Goal: Transaction & Acquisition: Purchase product/service

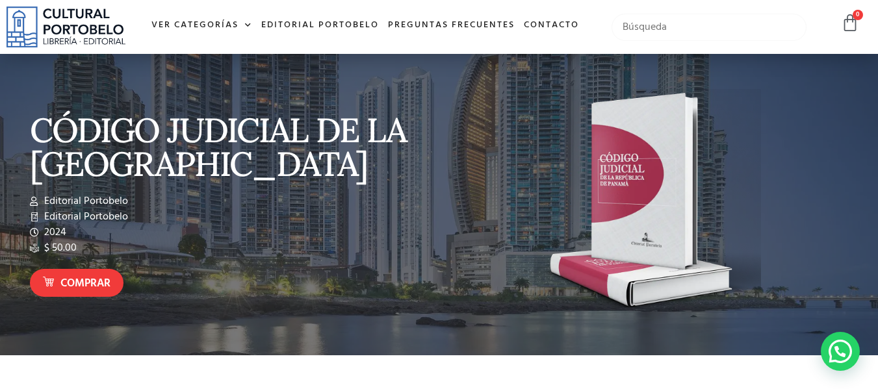
click at [711, 31] on input "text" at bounding box center [710, 27] width 196 height 27
type input "derechos humanos"
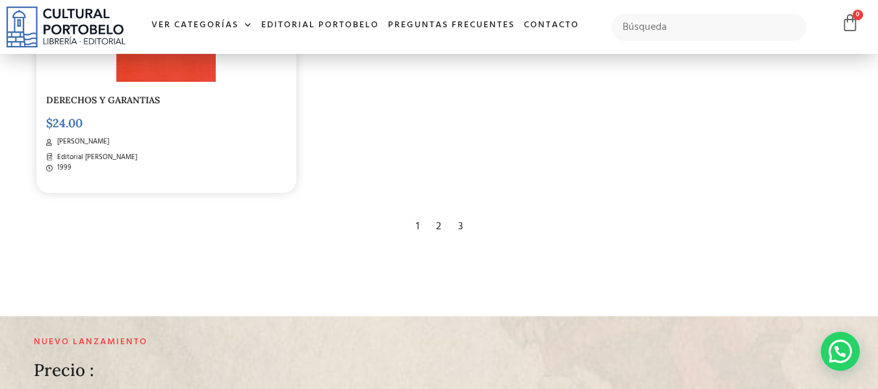
scroll to position [2177, 0]
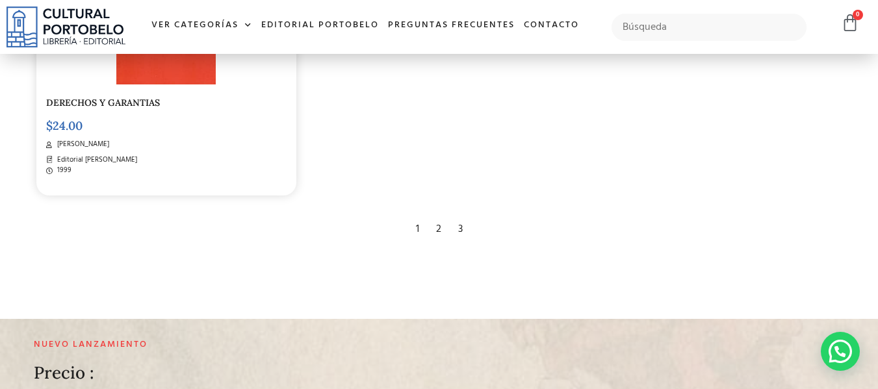
click at [445, 223] on div "2" at bounding box center [439, 229] width 18 height 29
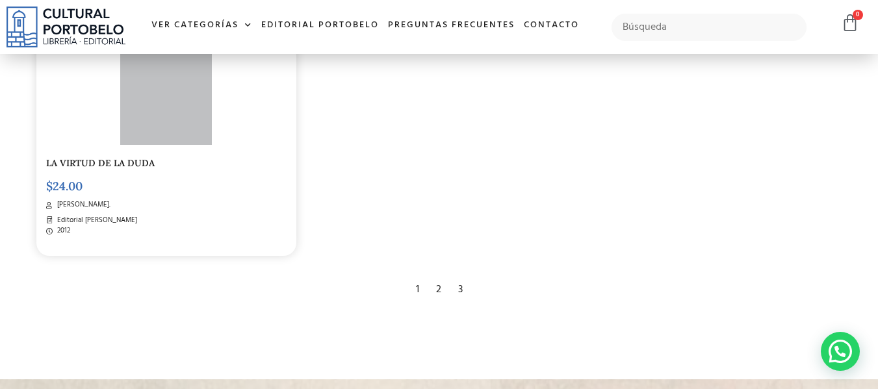
scroll to position [2110, 0]
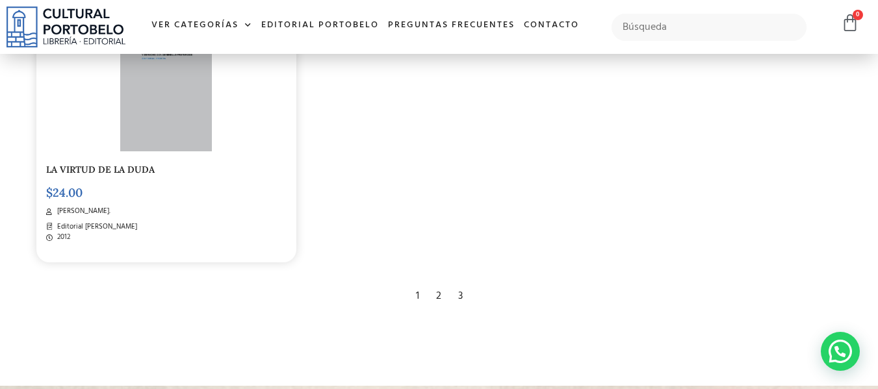
click at [456, 292] on div "3" at bounding box center [461, 296] width 18 height 29
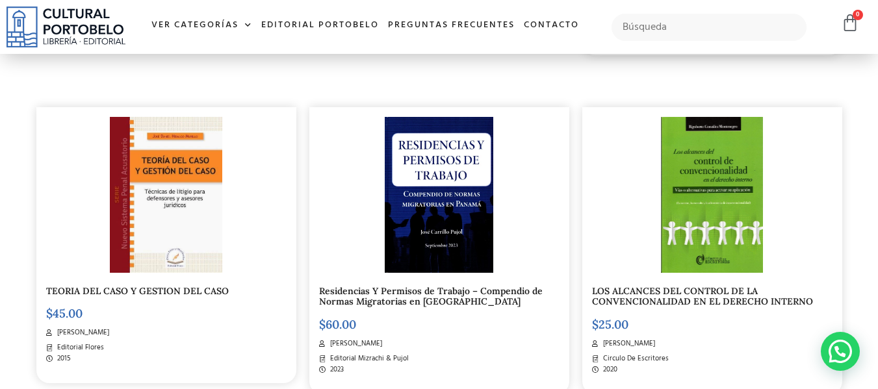
scroll to position [641, 0]
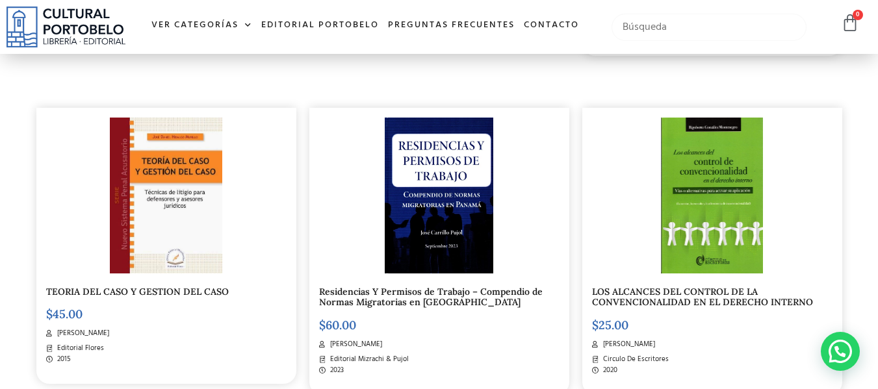
click at [669, 31] on input "text" at bounding box center [710, 27] width 196 height 27
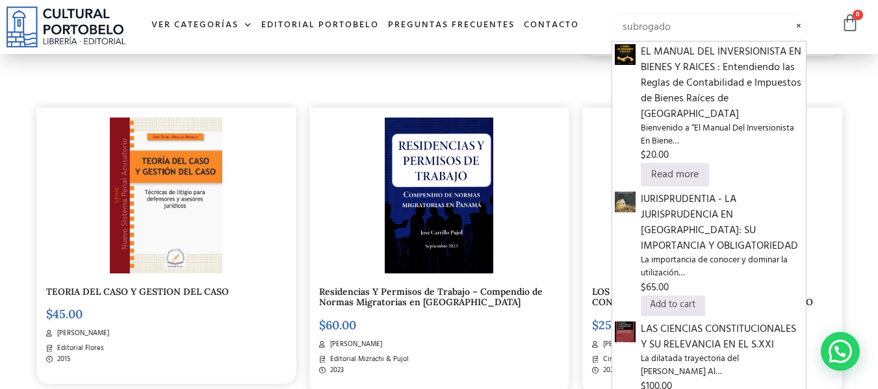
type input "subrogado"
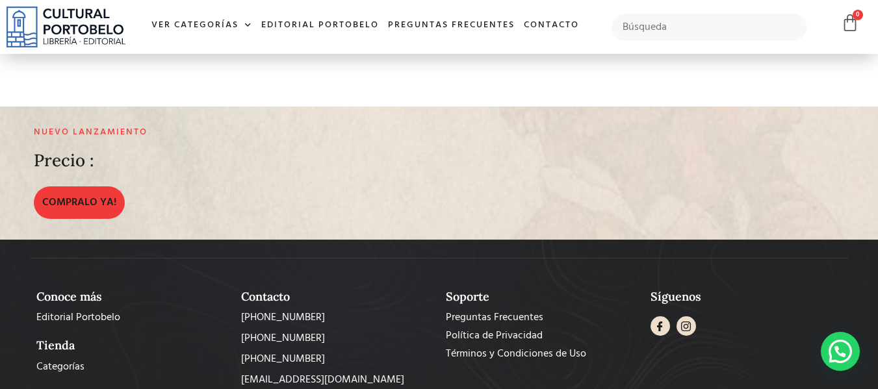
scroll to position [339, 0]
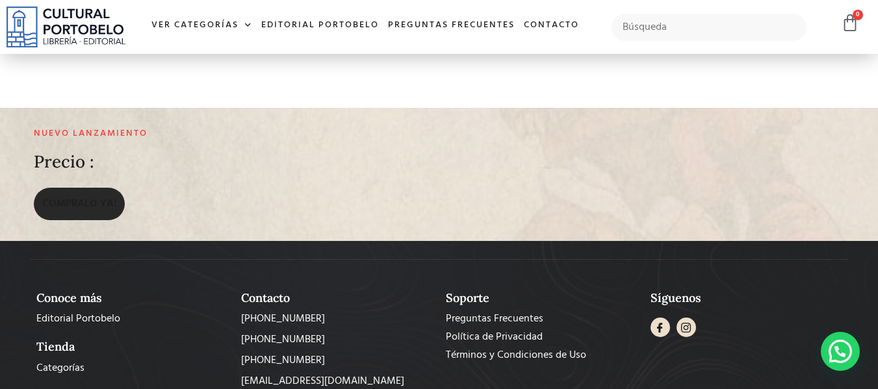
click at [57, 203] on span "COMPRALO YA!" at bounding box center [79, 204] width 74 height 16
click at [101, 192] on link "COMPRALO YA!" at bounding box center [79, 204] width 91 height 32
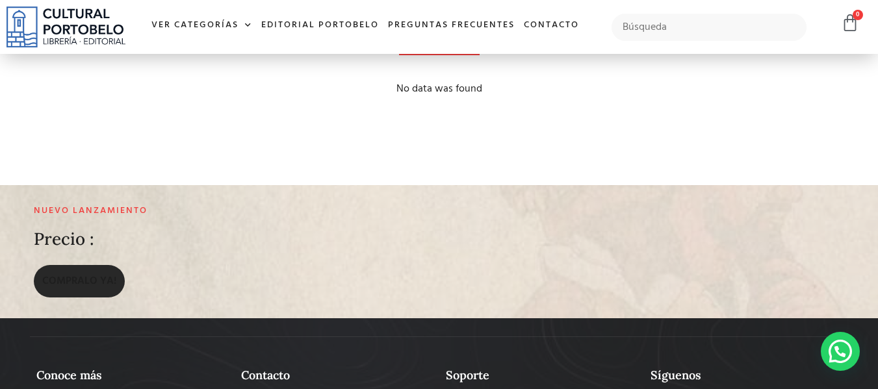
click at [60, 277] on span "COMPRALO YA!" at bounding box center [79, 282] width 74 height 16
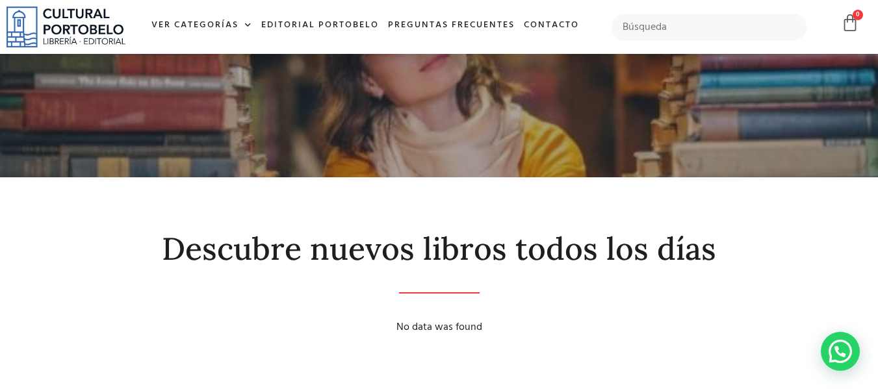
scroll to position [0, 0]
